Goal: Participate in discussion

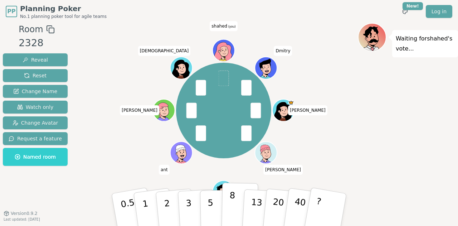
click at [233, 198] on p "8" at bounding box center [232, 209] width 6 height 39
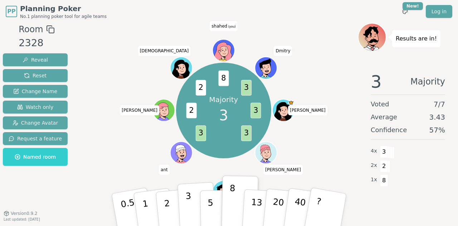
click at [187, 202] on p "3" at bounding box center [189, 210] width 8 height 39
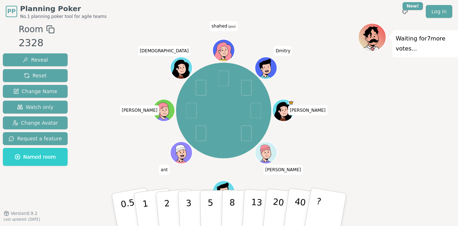
click at [351, 94] on div "[PERSON_NAME] [PERSON_NAME] ant [PERSON_NAME] [PERSON_NAME] (you) [PERSON_NAME]" at bounding box center [223, 110] width 268 height 149
click at [348, 113] on div "[PERSON_NAME] [PERSON_NAME] ant [PERSON_NAME] [PERSON_NAME] (you) [PERSON_NAME]" at bounding box center [223, 110] width 268 height 149
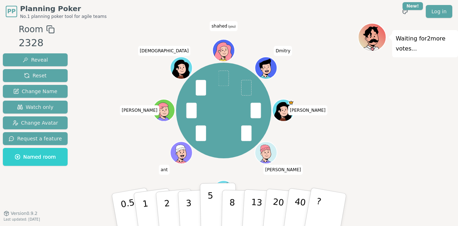
click at [204, 207] on button "5" at bounding box center [218, 209] width 37 height 54
click at [192, 200] on button "3" at bounding box center [196, 210] width 39 height 56
click at [197, 181] on button "3" at bounding box center [196, 202] width 39 height 56
click at [195, 193] on button "3" at bounding box center [196, 210] width 39 height 56
click at [375, 124] on div "Waiting for [PERSON_NAME] 's vote..." at bounding box center [408, 121] width 100 height 197
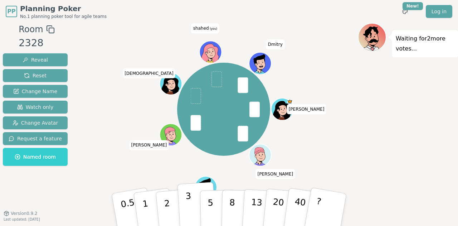
click at [196, 202] on button "3" at bounding box center [196, 210] width 39 height 56
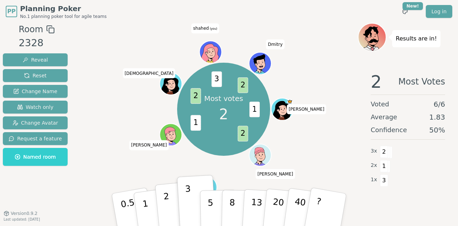
click at [162, 203] on button "2" at bounding box center [175, 209] width 41 height 57
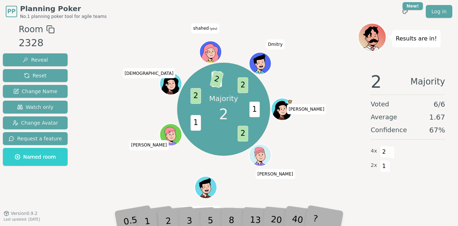
click at [74, 83] on div "Room 2328 Reveal Reset Change Name Watch only Change Avatar Request a feature N…" at bounding box center [229, 121] width 458 height 197
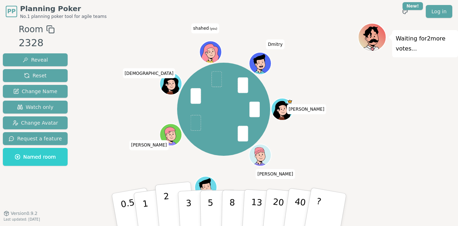
click at [159, 204] on button "2" at bounding box center [175, 209] width 41 height 57
click at [170, 195] on button "2" at bounding box center [175, 209] width 41 height 57
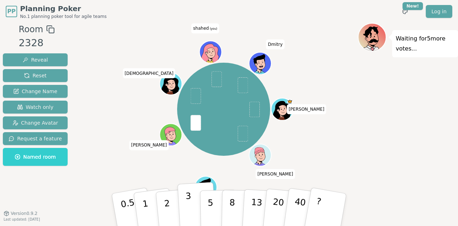
click at [185, 213] on button "3" at bounding box center [196, 210] width 39 height 56
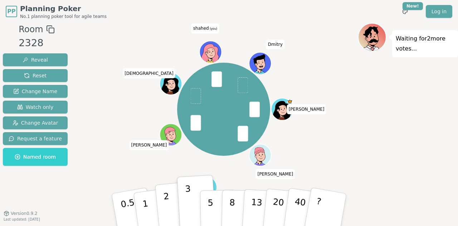
click at [163, 207] on button "2" at bounding box center [175, 209] width 41 height 57
click at [192, 210] on button "3" at bounding box center [196, 210] width 39 height 56
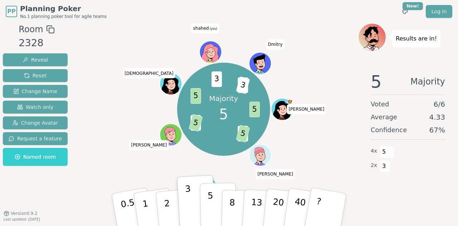
click at [211, 196] on p "5" at bounding box center [210, 209] width 6 height 39
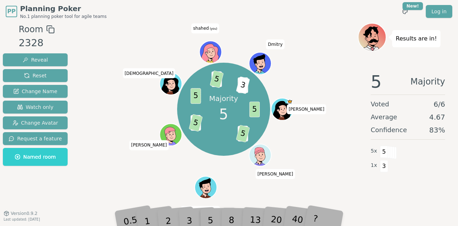
click at [321, 43] on div "Majority 5 5 3 5 3 5 5 3 5 2 3 [PERSON_NAME] [PERSON_NAME] [PERSON_NAME] (you) …" at bounding box center [223, 109] width 268 height 147
click at [100, 75] on div "Majority 5 5 3 5 3 5 5 3 5 2 3 [PERSON_NAME] [PERSON_NAME] [PERSON_NAME] (you) …" at bounding box center [223, 109] width 268 height 147
